Goal: Check status: Check status

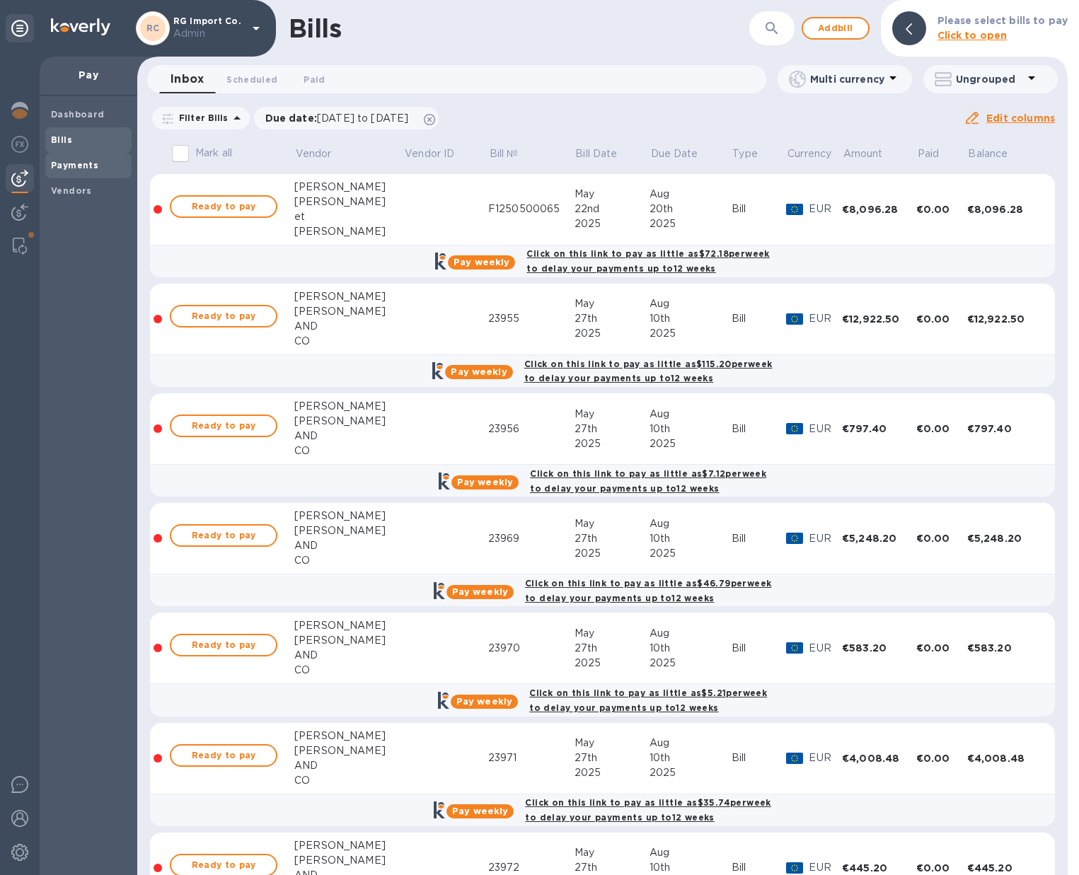
click at [85, 169] on b "Payments" at bounding box center [74, 165] width 47 height 11
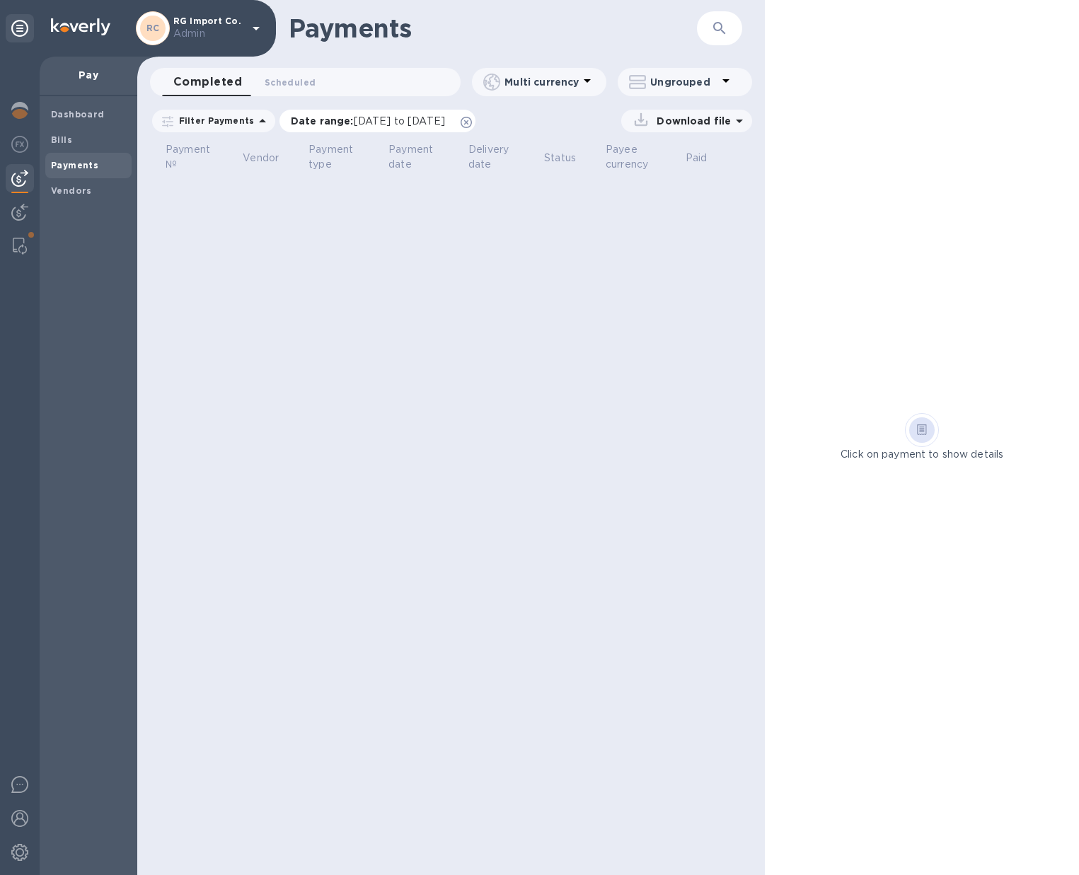
click at [472, 123] on icon at bounding box center [466, 122] width 11 height 11
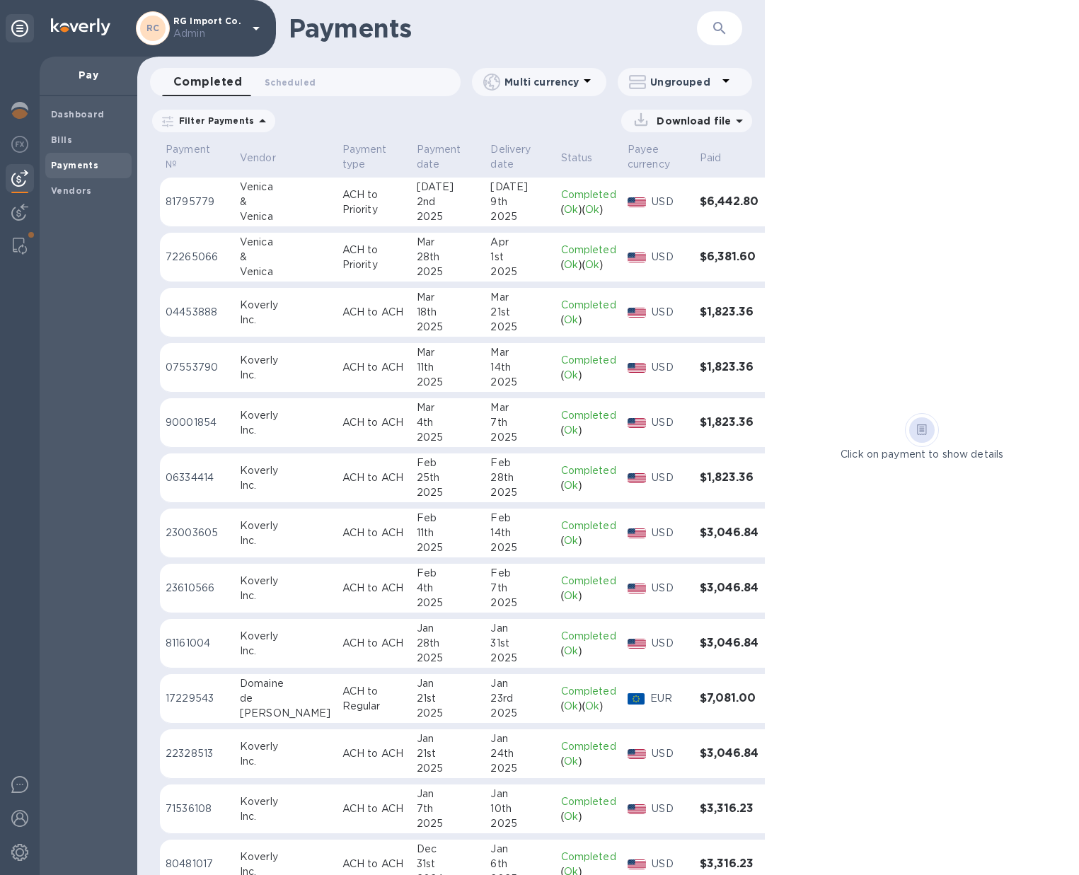
click at [589, 83] on icon at bounding box center [587, 80] width 17 height 17
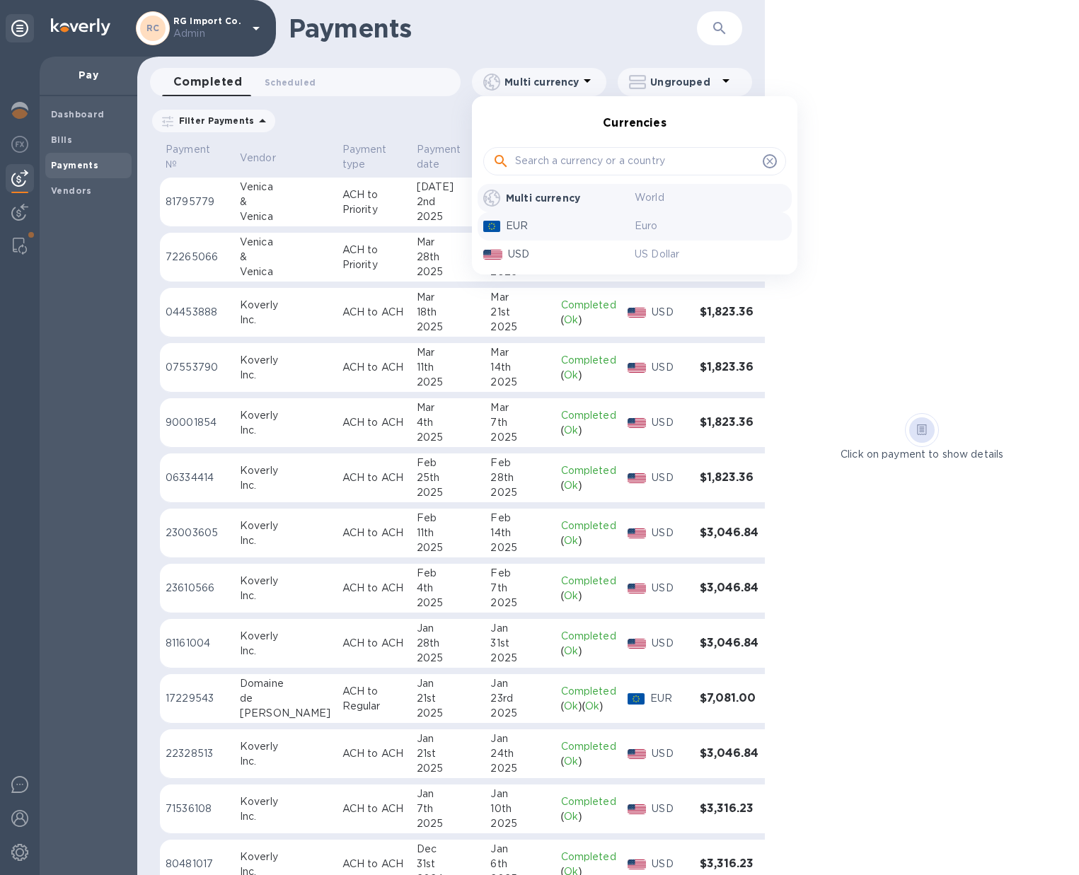
click at [515, 232] on p "EUR" at bounding box center [570, 226] width 129 height 15
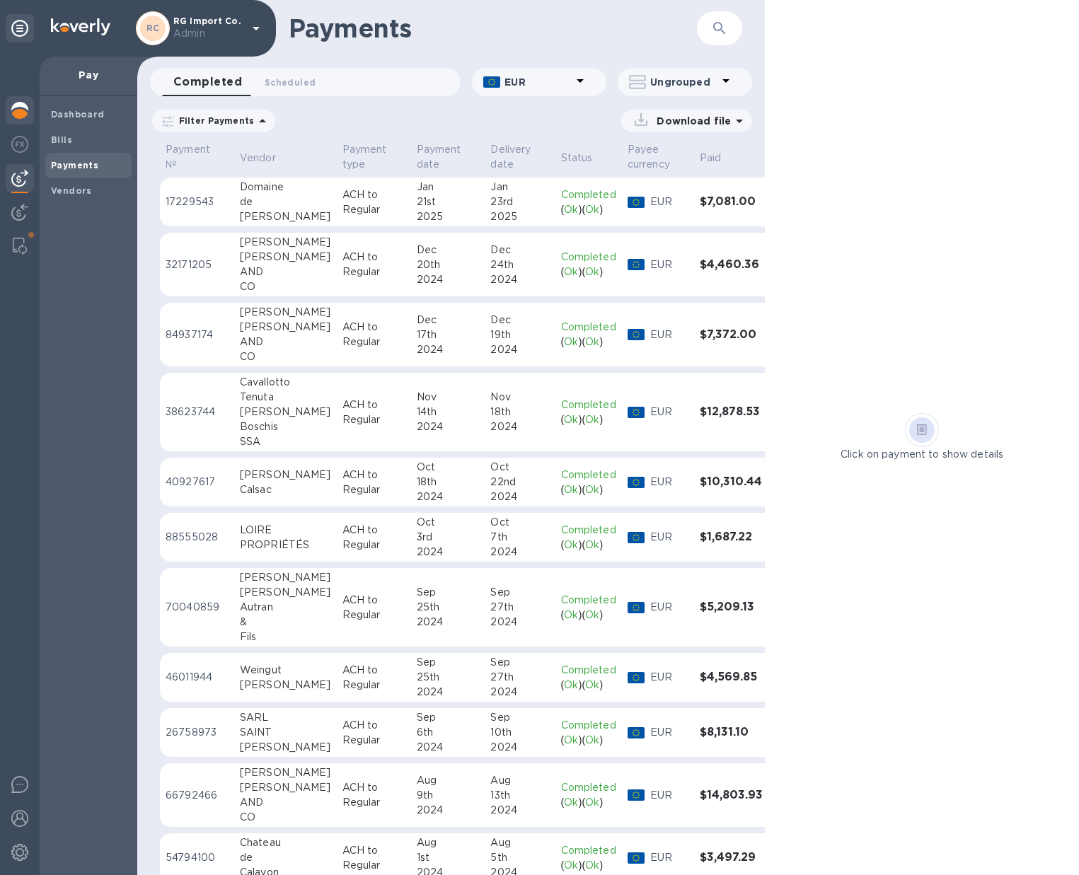
click at [14, 110] on img at bounding box center [19, 110] width 17 height 17
